Goal: Transaction & Acquisition: Purchase product/service

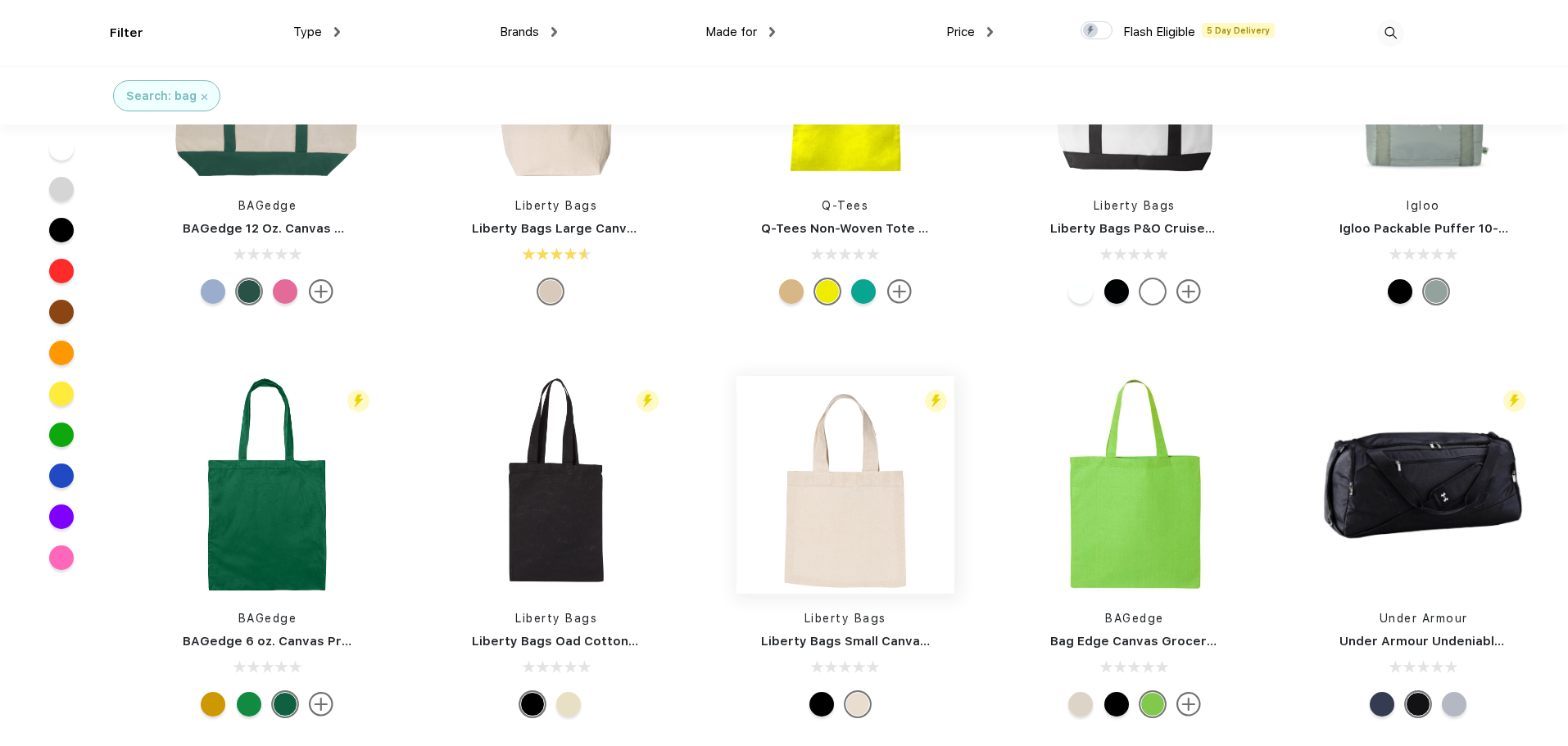
scroll to position [165, 0]
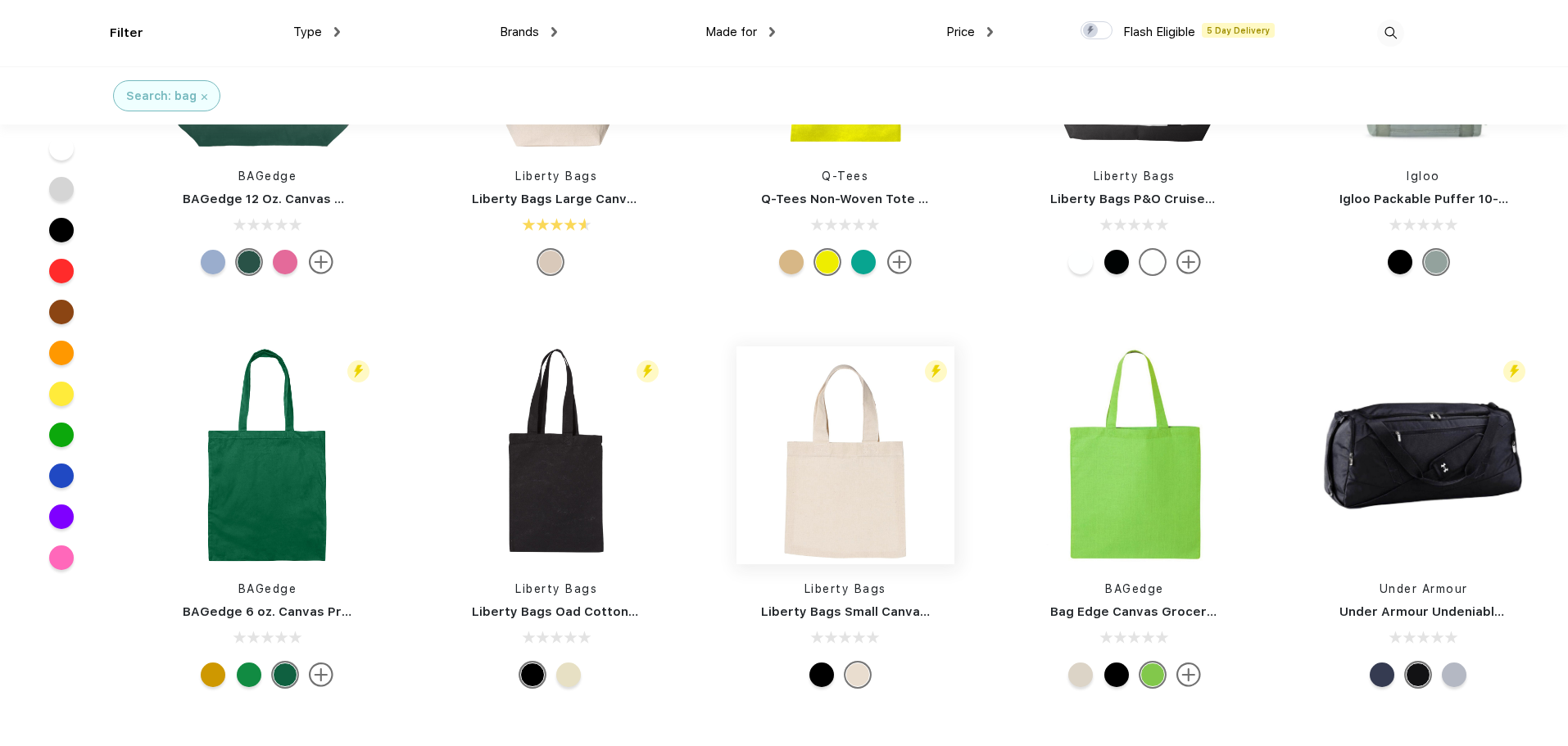
click at [872, 488] on img at bounding box center [846, 455] width 218 height 218
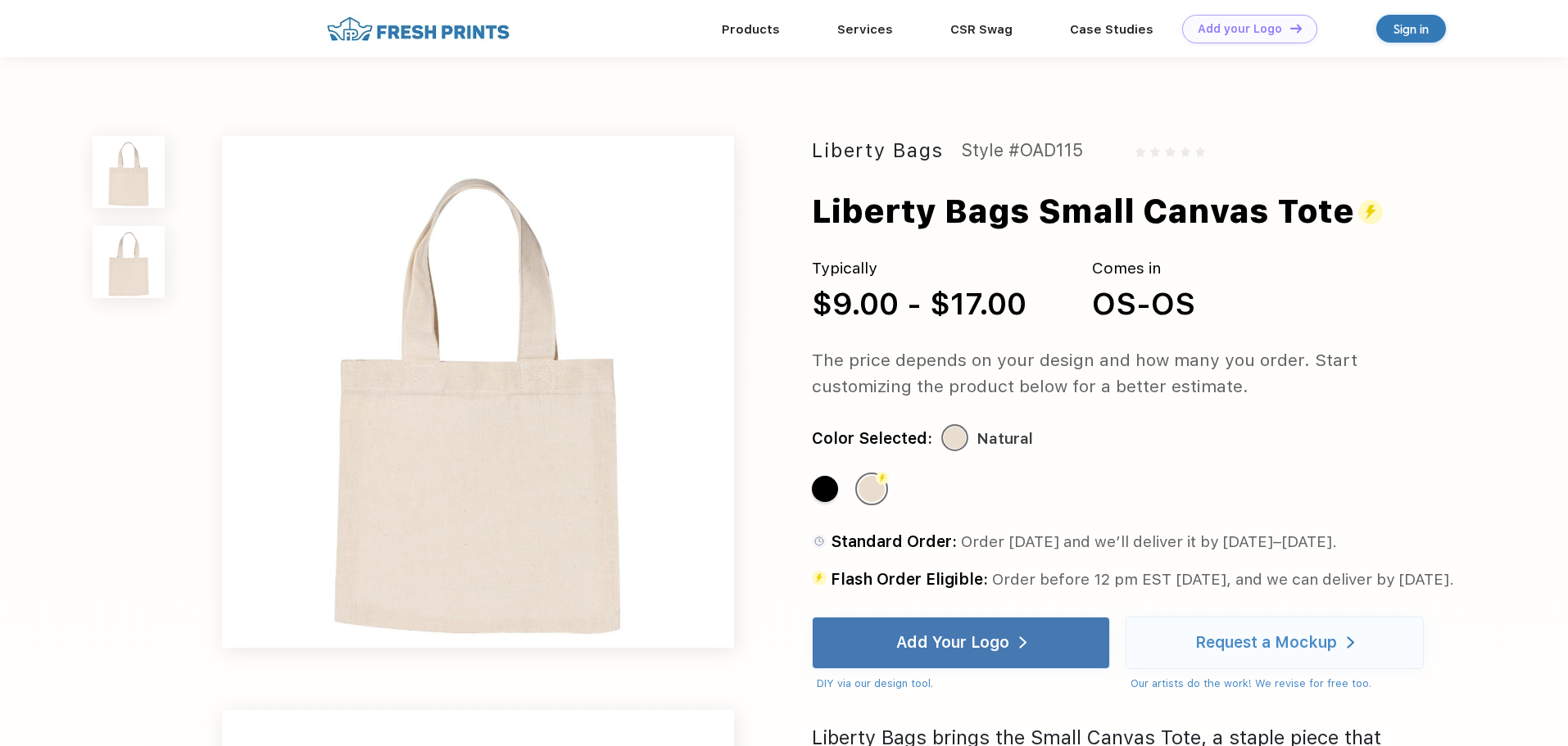
drag, startPoint x: 821, startPoint y: 298, endPoint x: 1062, endPoint y: 305, distance: 241.1
click at [1062, 305] on div "Typically $9.00 - $17.00 Comes in OS-OS" at bounding box center [1134, 292] width 643 height 69
click at [1176, 440] on div "Color Selected: Natural" at bounding box center [1134, 439] width 643 height 26
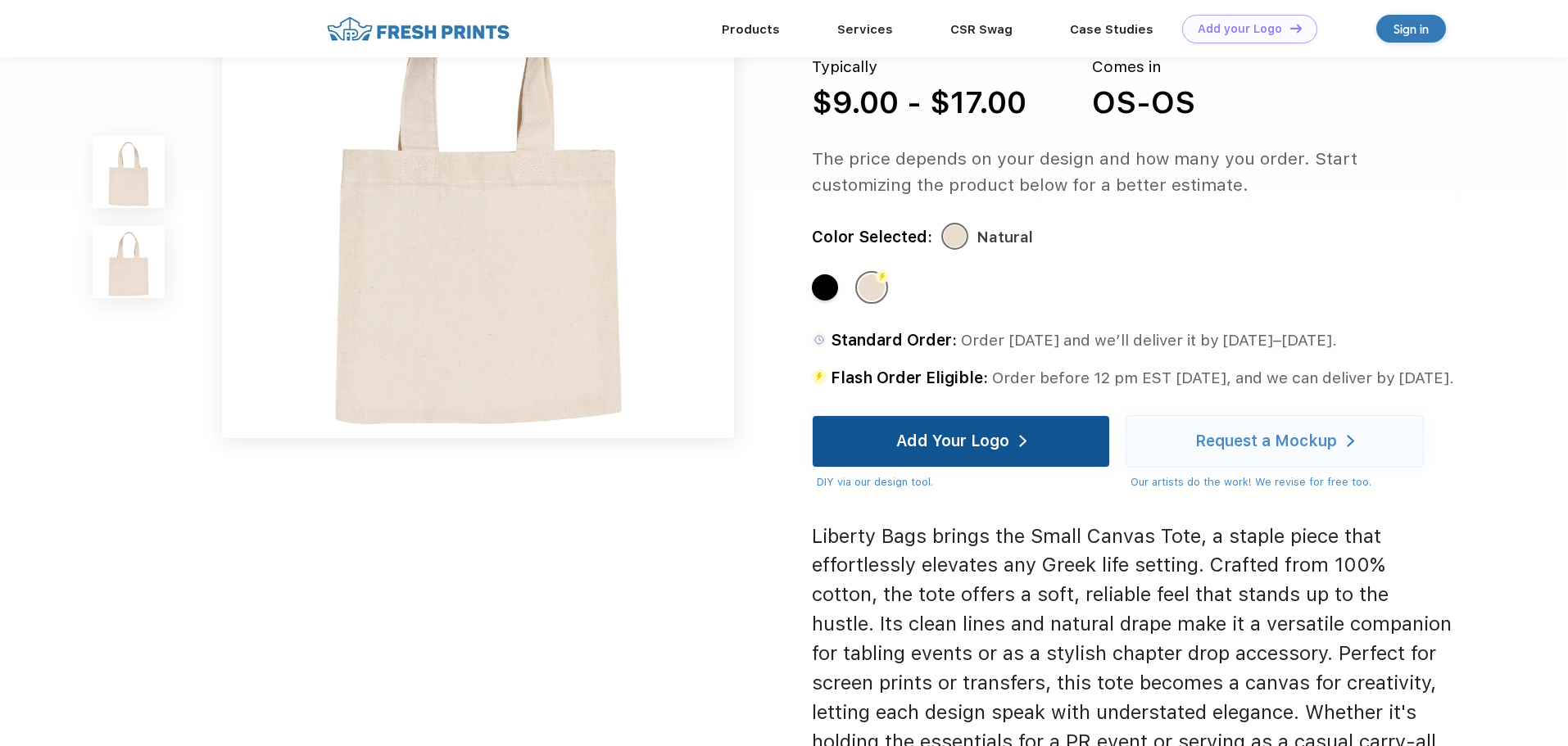
scroll to position [738, 0]
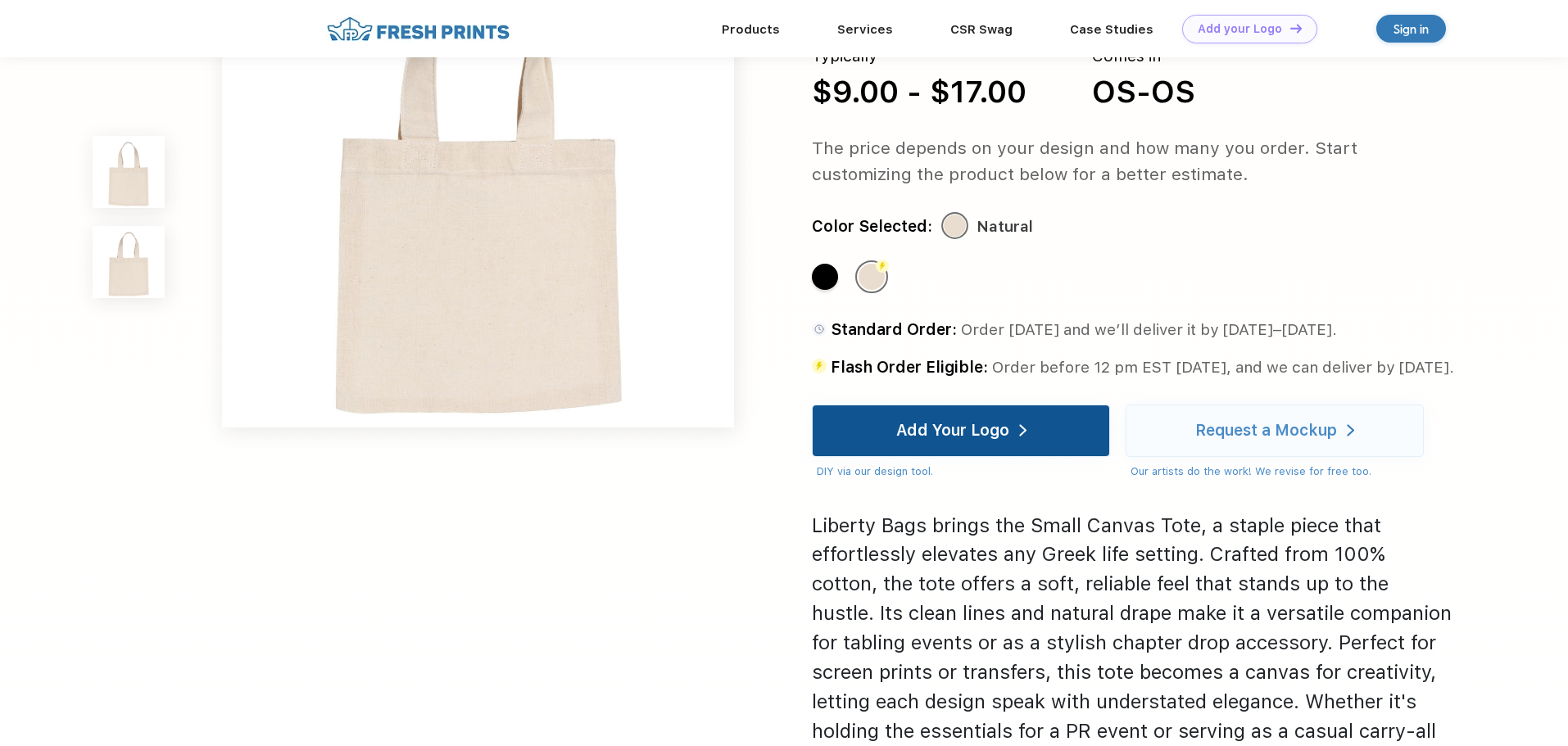
click at [1044, 434] on div "Add Your Logo" at bounding box center [961, 431] width 298 height 53
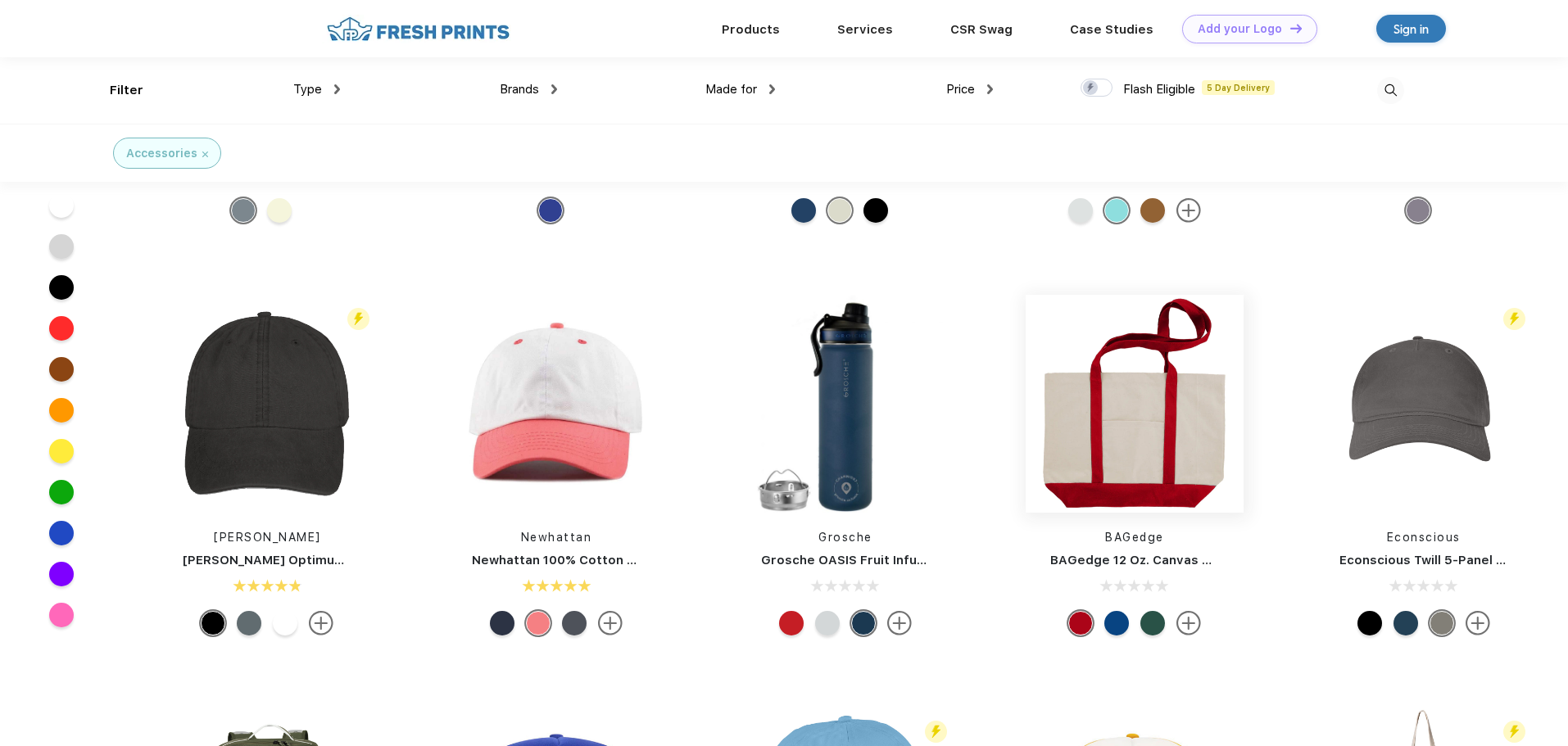
scroll to position [492, 0]
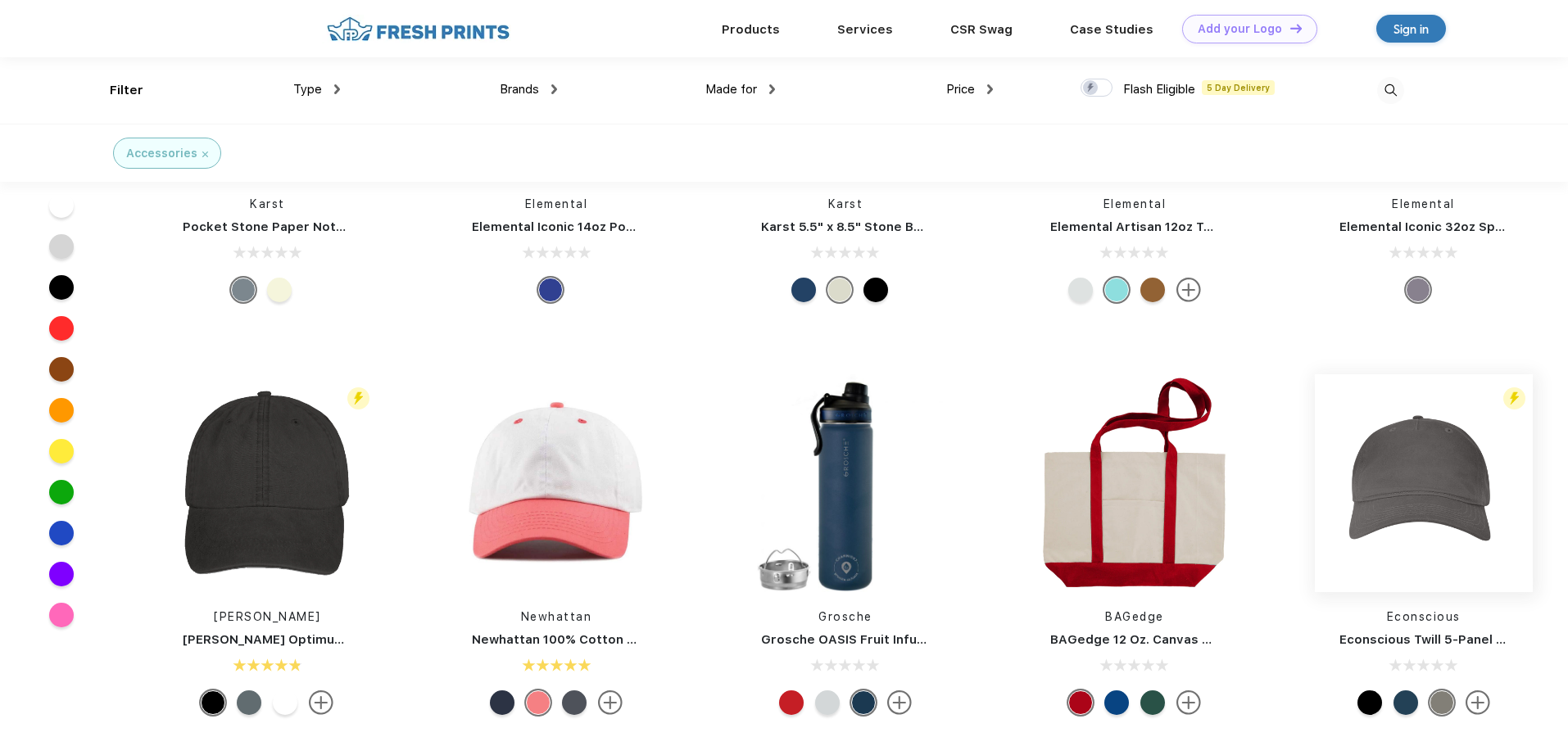
click at [1425, 462] on img at bounding box center [1424, 483] width 218 height 218
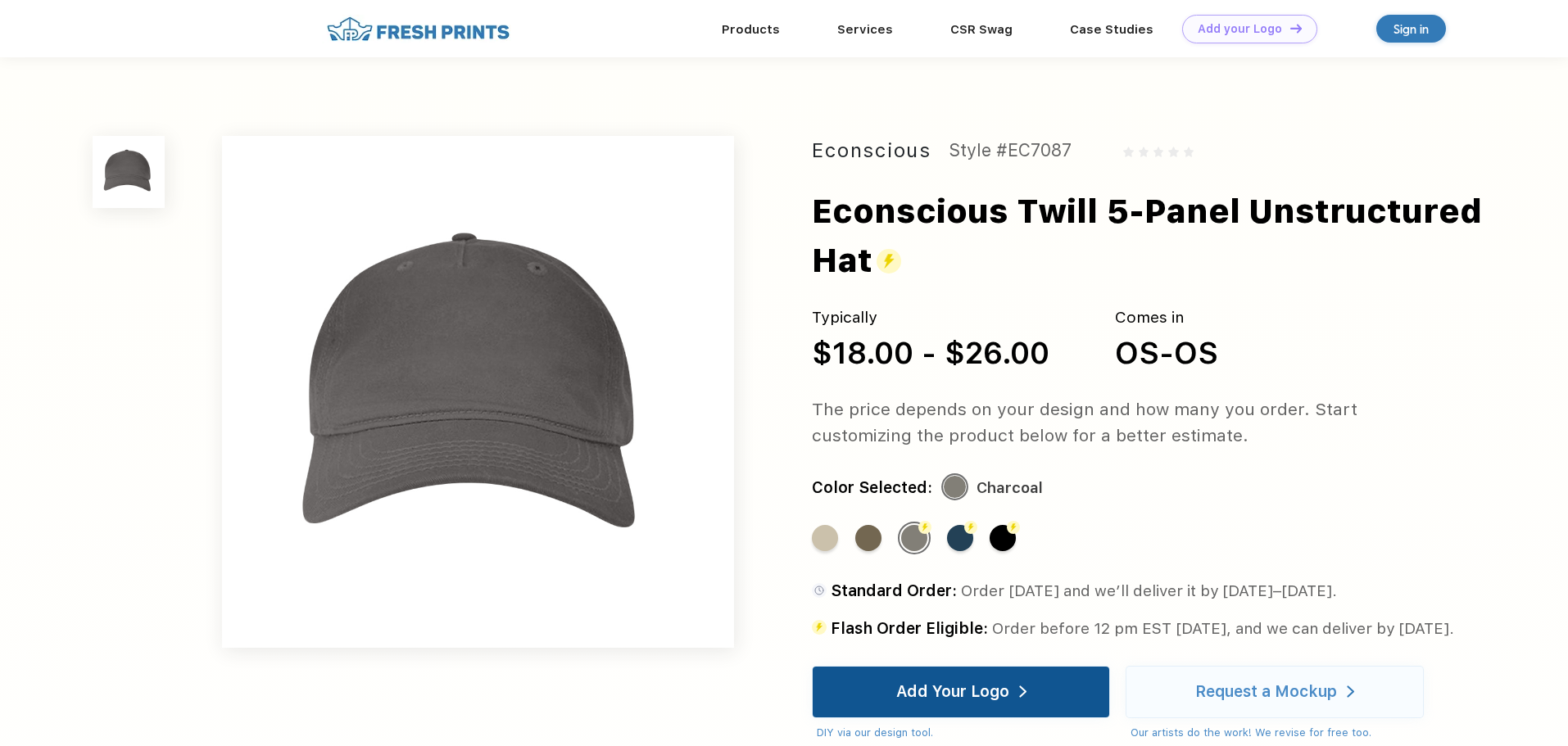
click at [922, 701] on div "Add Your Logo" at bounding box center [952, 692] width 113 height 16
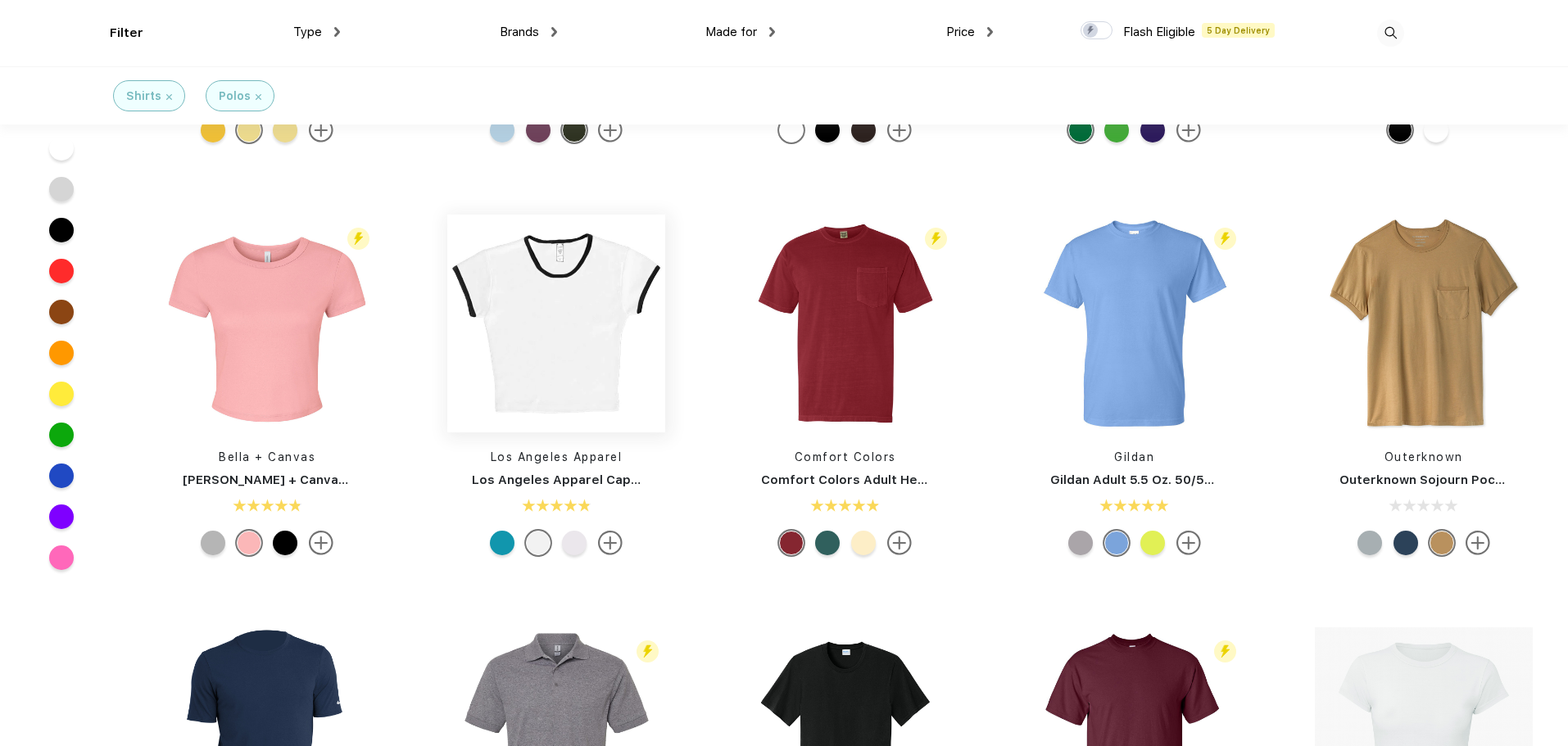
scroll to position [739, 0]
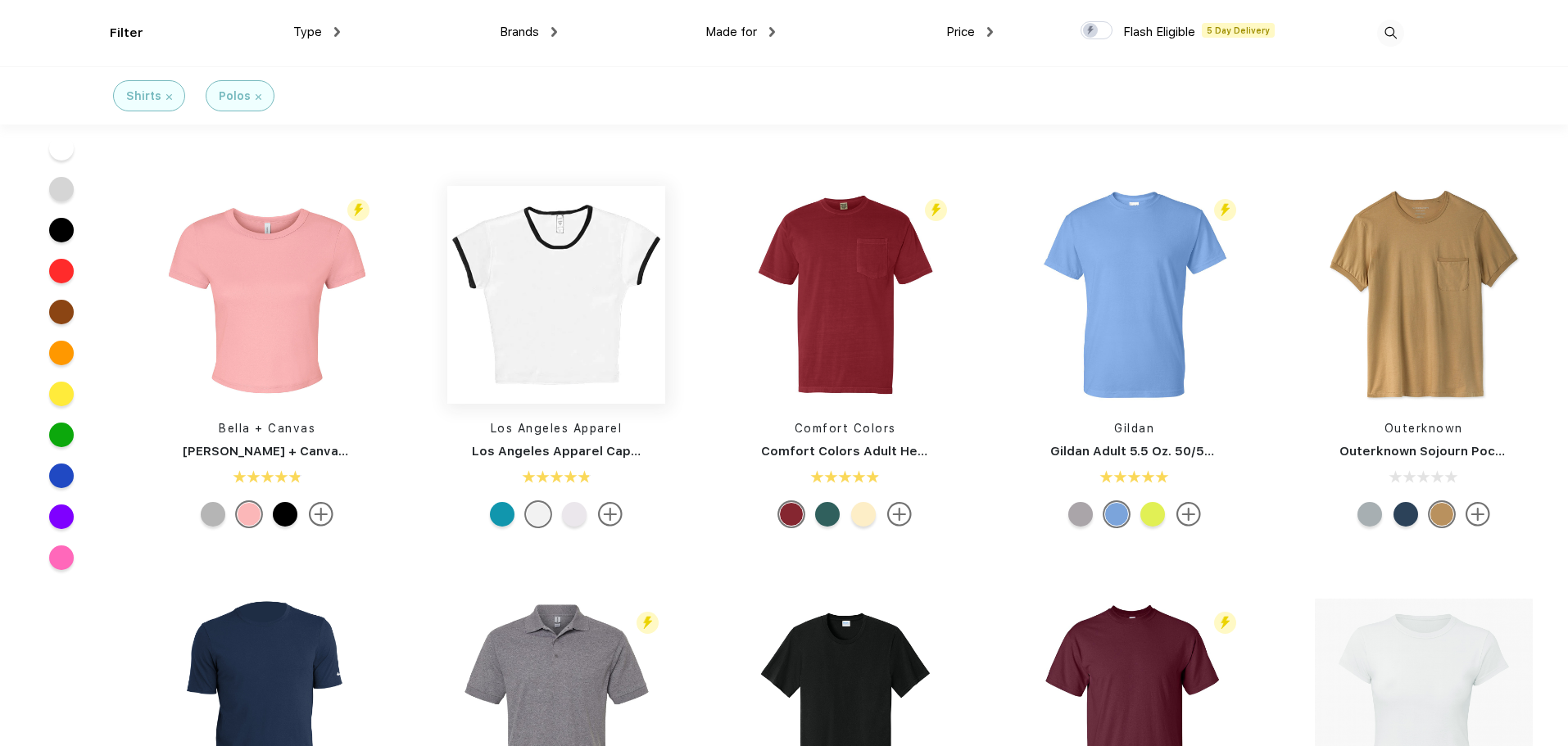
click at [500, 339] on img at bounding box center [556, 295] width 218 height 218
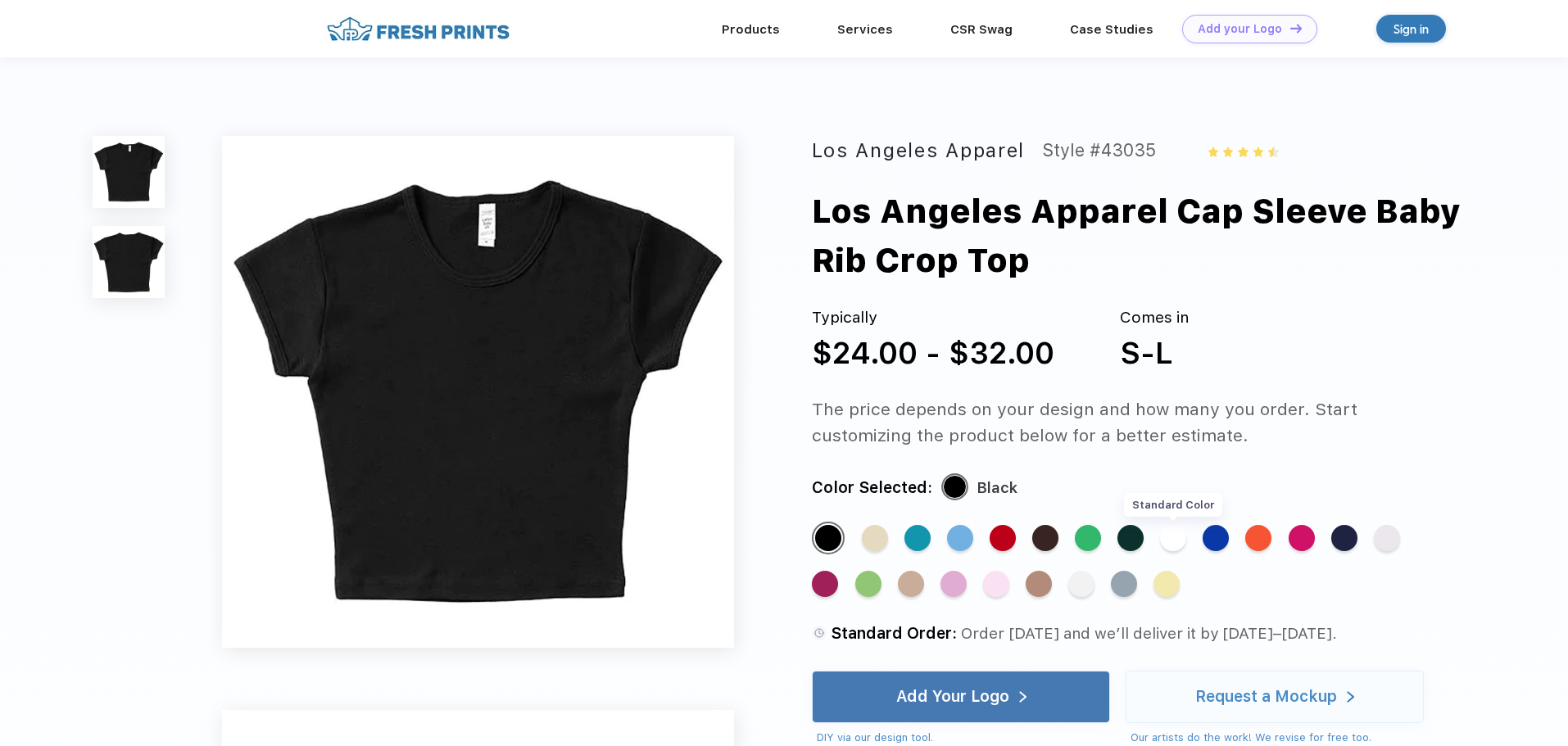
click at [1167, 537] on div "Standard Color" at bounding box center [1173, 538] width 26 height 26
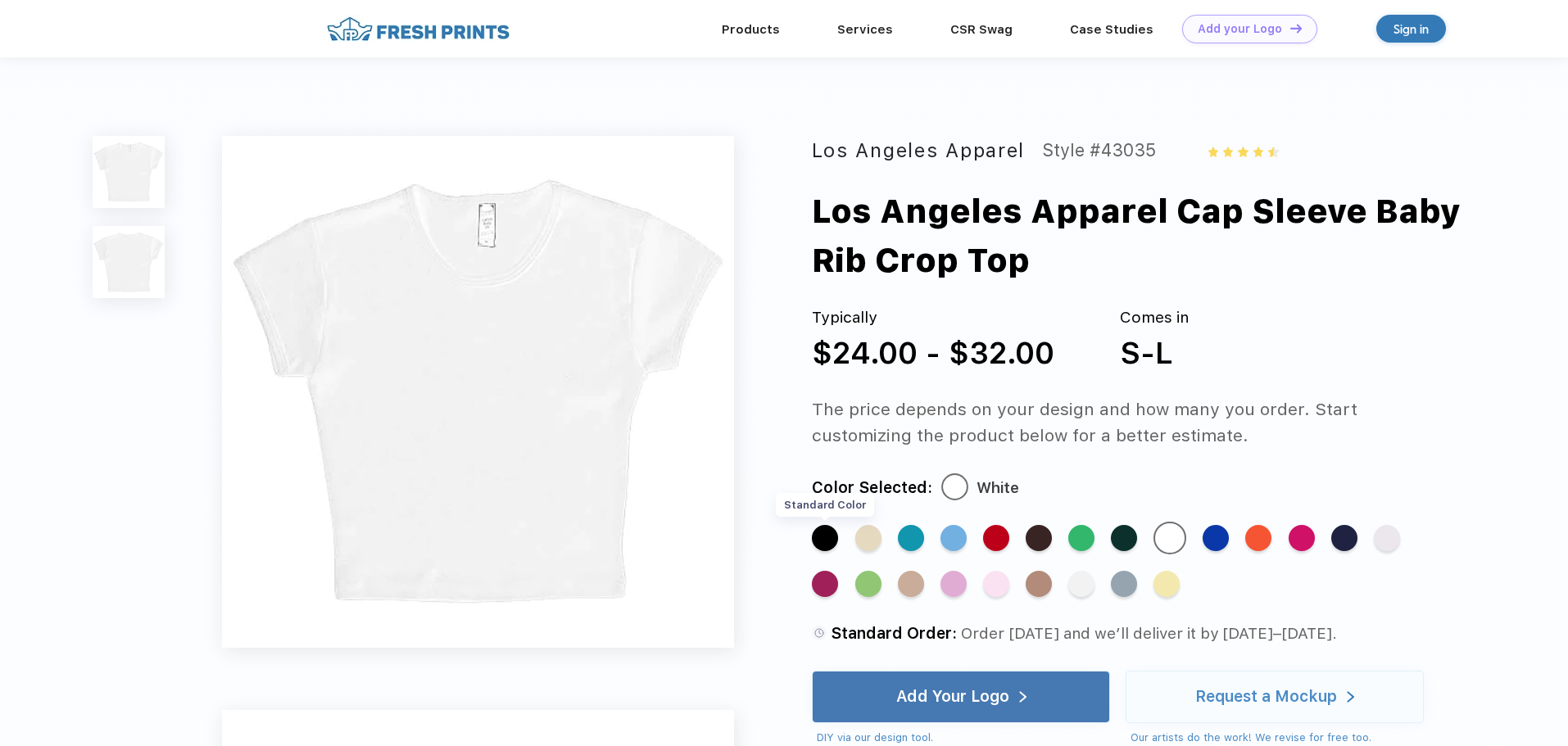
click at [837, 537] on div "Standard Color" at bounding box center [825, 538] width 26 height 26
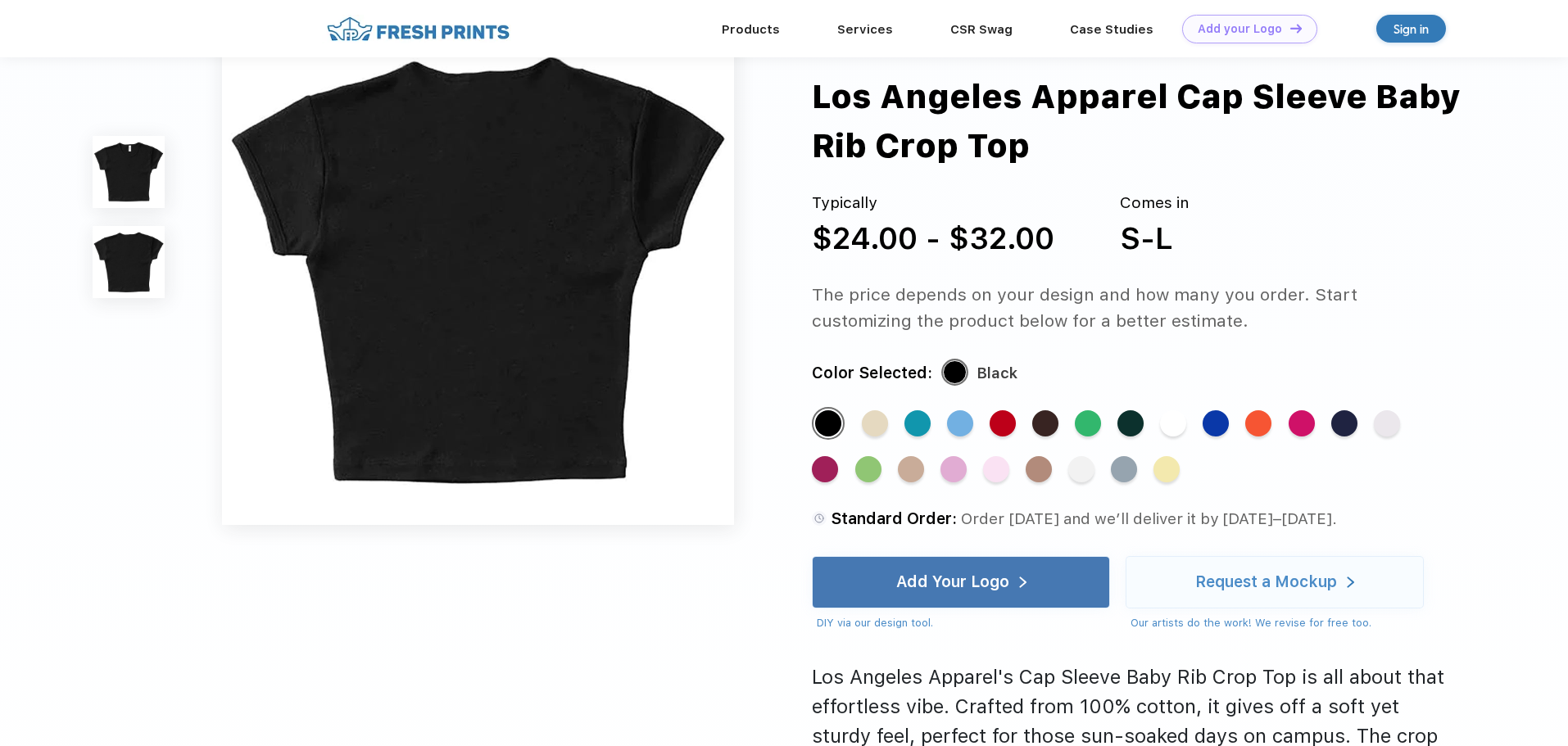
scroll to position [577, 0]
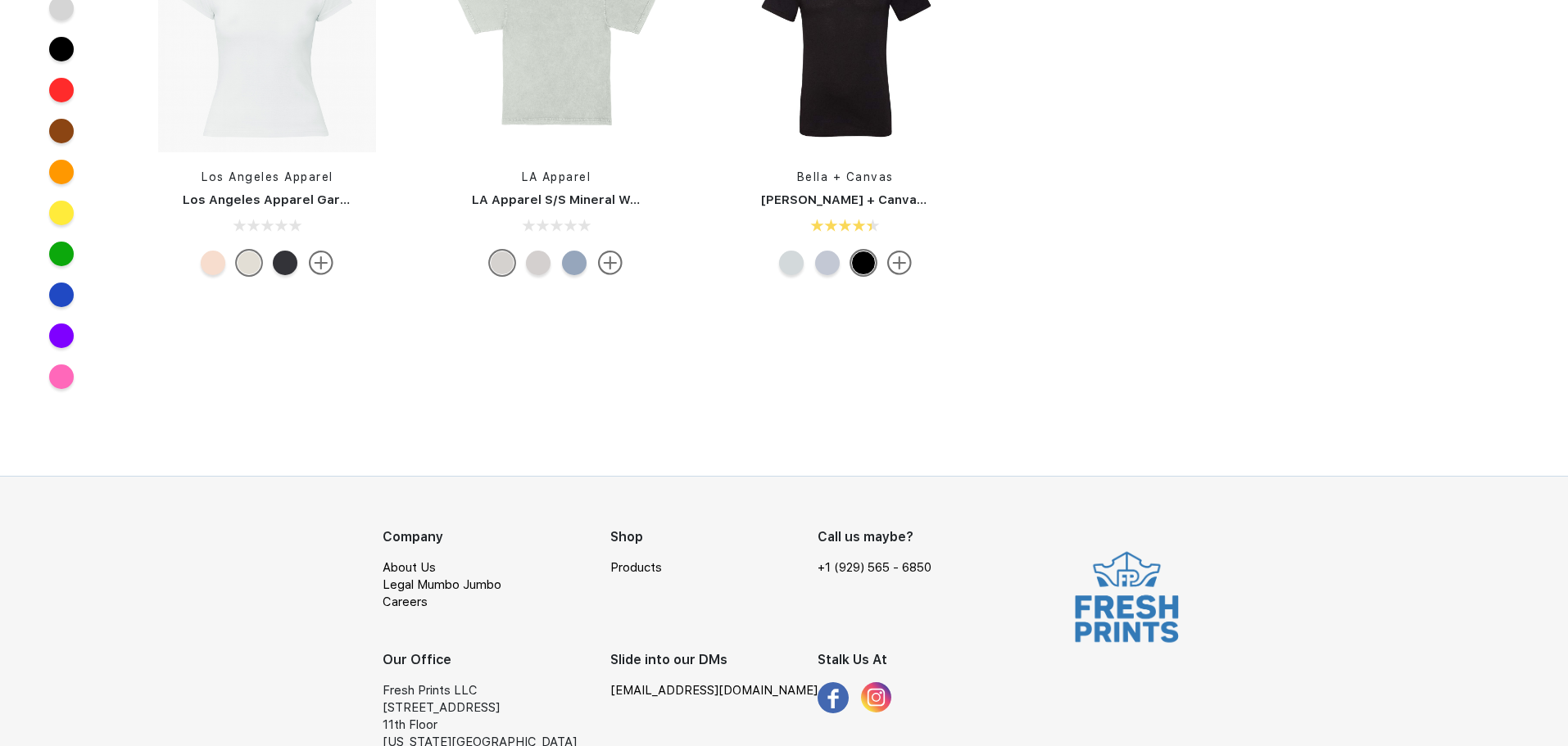
scroll to position [625, 0]
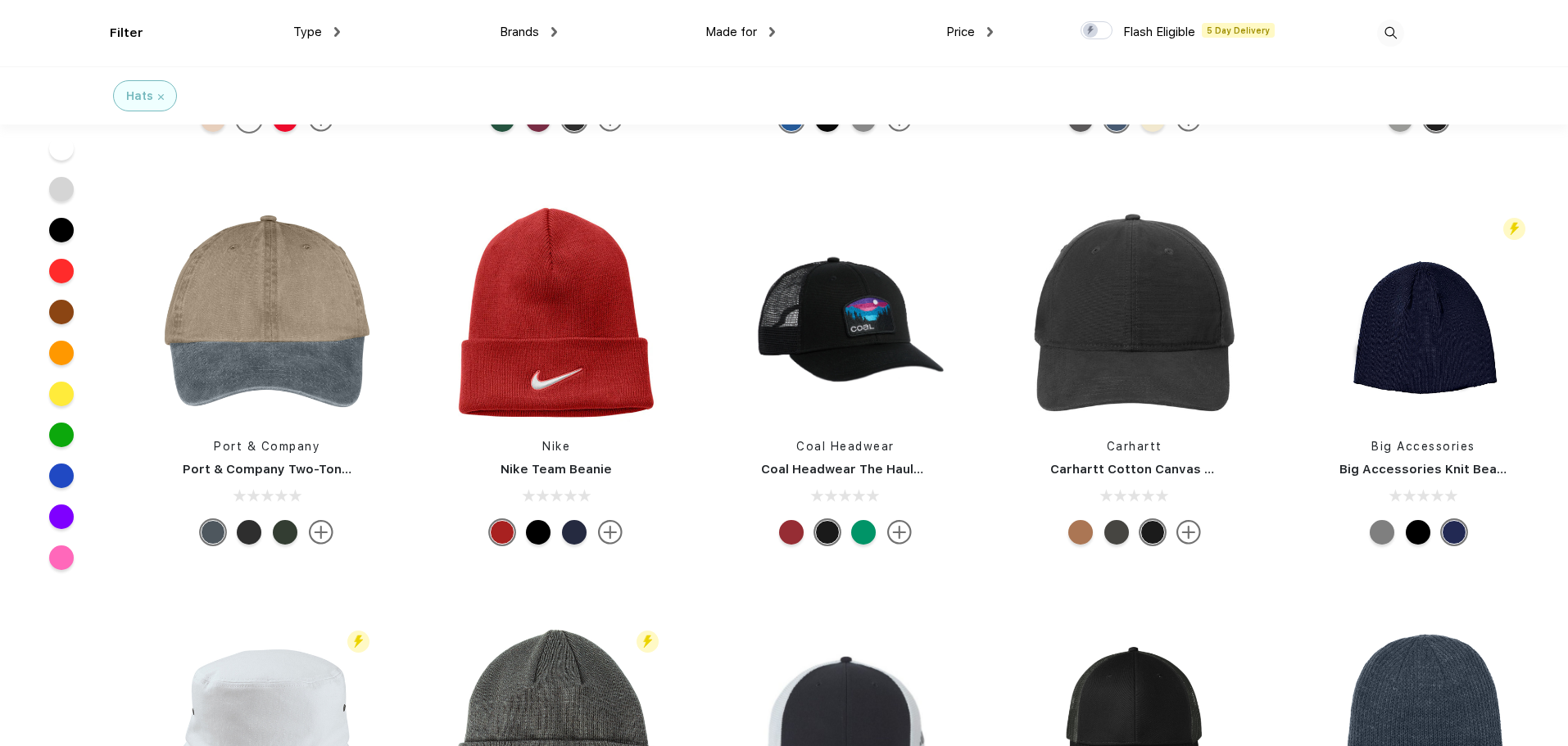
scroll to position [2213, 0]
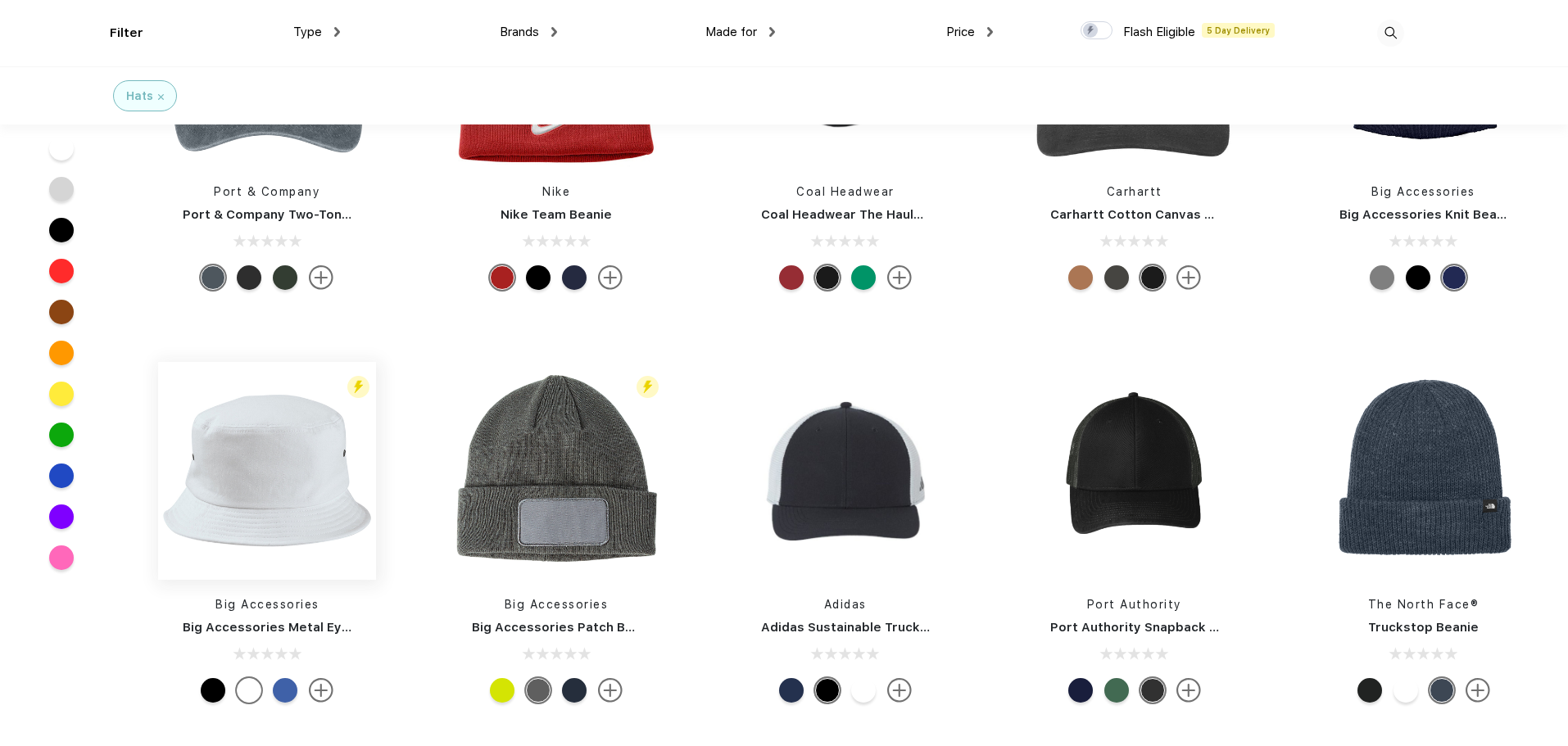
click at [270, 473] on img at bounding box center [267, 471] width 218 height 218
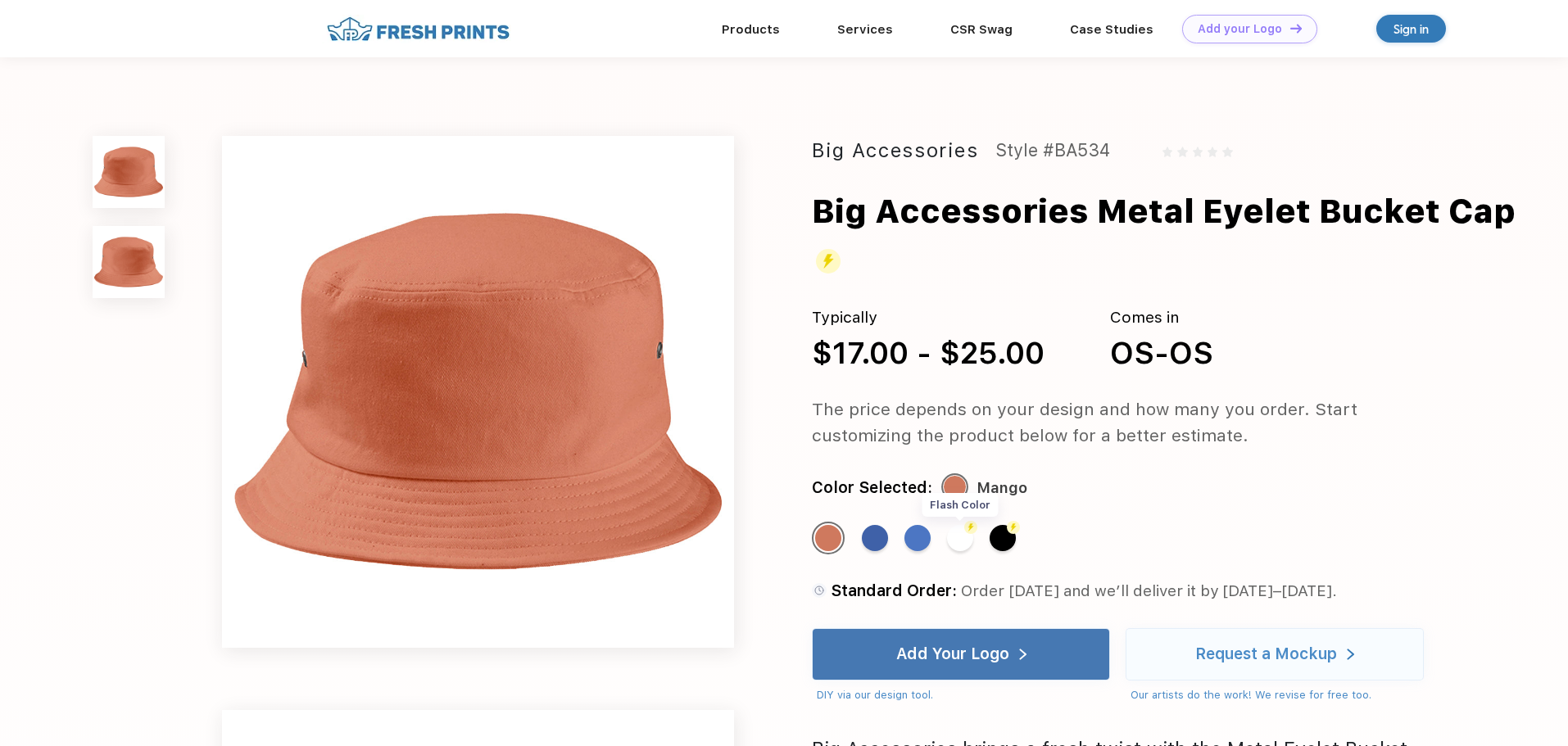
click at [970, 541] on div "Flash Color" at bounding box center [960, 538] width 26 height 26
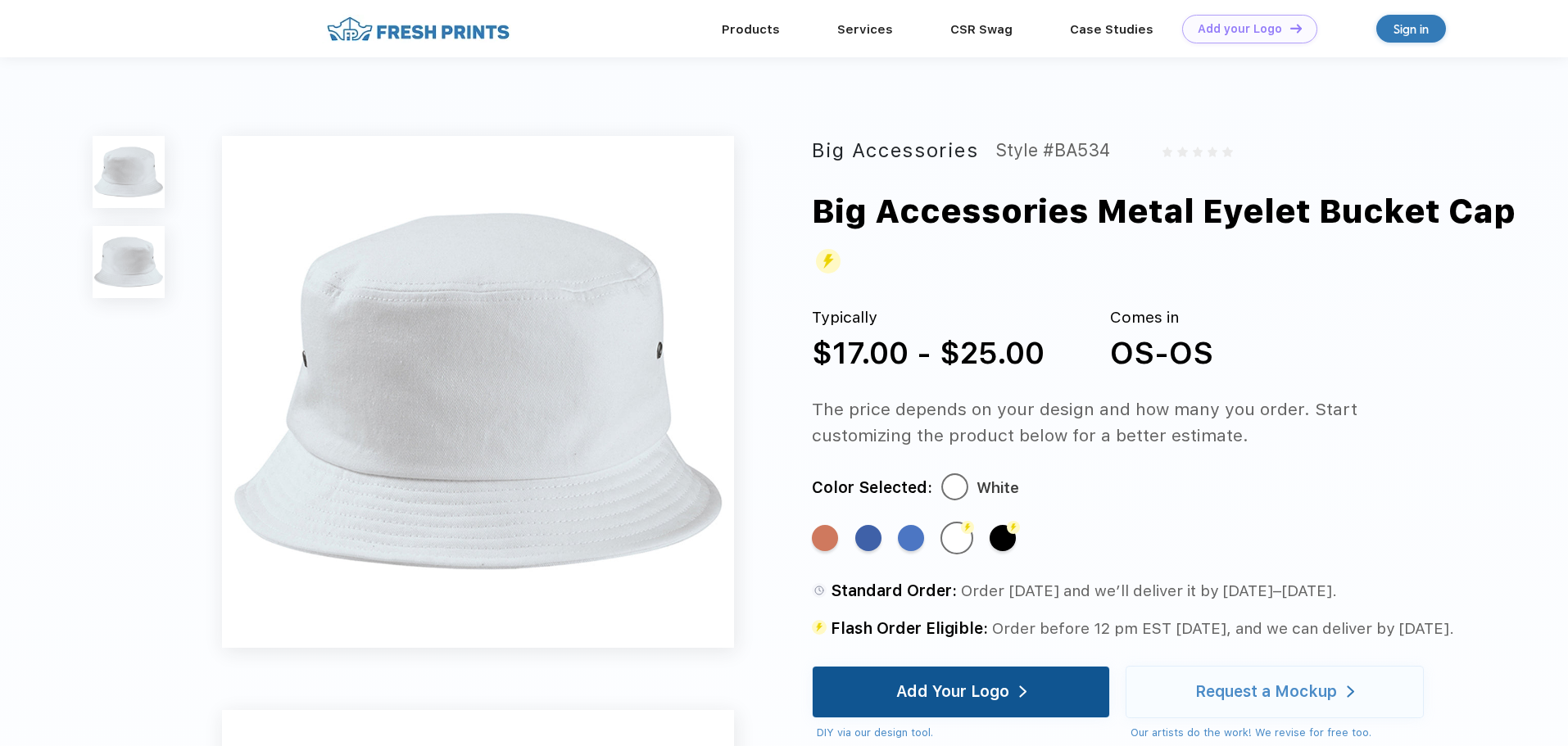
click at [1005, 699] on div "Add Your Logo" at bounding box center [952, 692] width 113 height 16
